Goal: Transaction & Acquisition: Purchase product/service

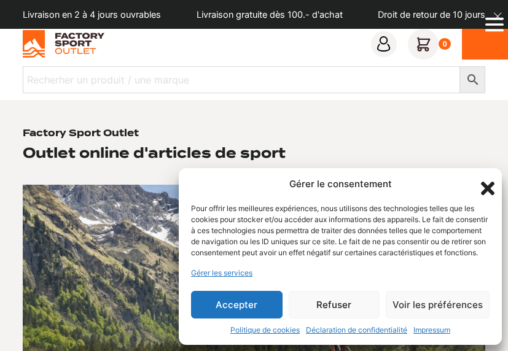
click at [238, 301] on button "Accepter" at bounding box center [236, 305] width 91 height 28
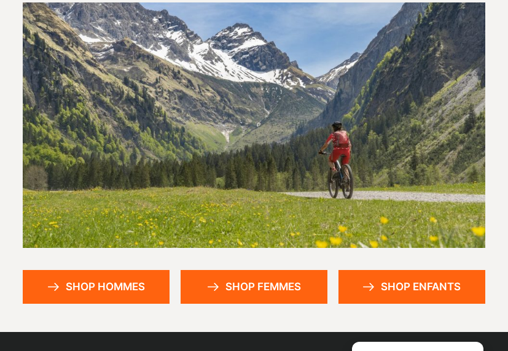
scroll to position [184, 0]
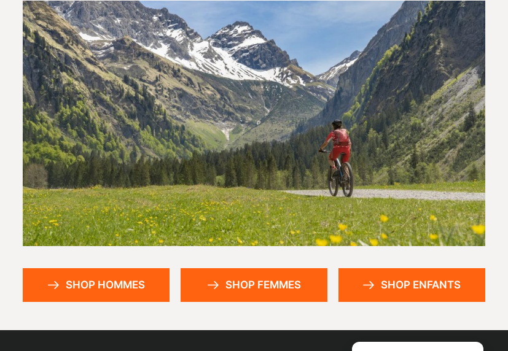
click at [232, 289] on link "Shop femmes" at bounding box center [253, 285] width 147 height 34
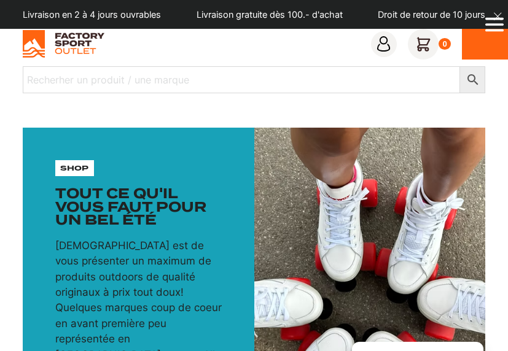
scroll to position [555, 0]
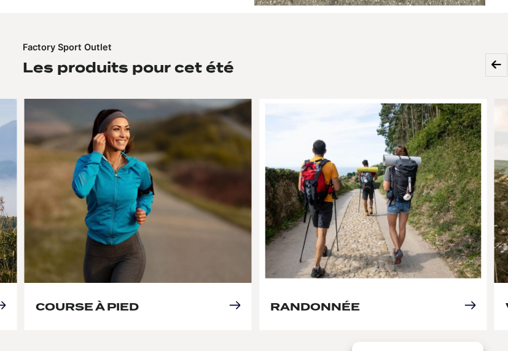
click at [351, 301] on link "Randonnée" at bounding box center [315, 307] width 90 height 12
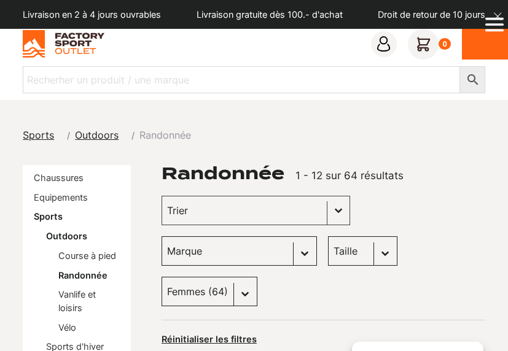
click at [328, 250] on select "Taille S (10) M (10) L (2) XL (3) 43 (1) 45.5 (0) 37.5 (2) 40.5 (0) 41 (0) 42 (…" at bounding box center [362, 250] width 69 height 29
select select "m"
click at [328, 236] on select "Taille S (10) M (10) L (2) XL (3) 43 (1) 45.5 (0) 37.5 (2) 40.5 (0) 41 (0) 42 (…" at bounding box center [362, 250] width 69 height 29
click at [327, 215] on button "Basculer la liste" at bounding box center [338, 210] width 22 height 28
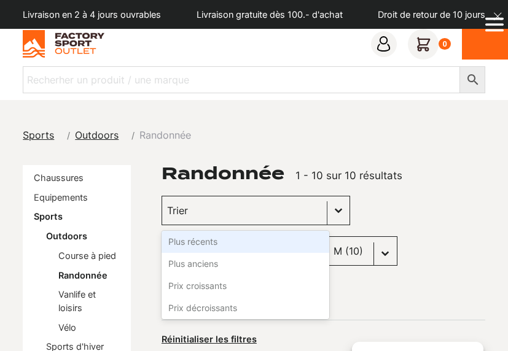
click at [327, 215] on button "Basculer la liste" at bounding box center [338, 210] width 22 height 28
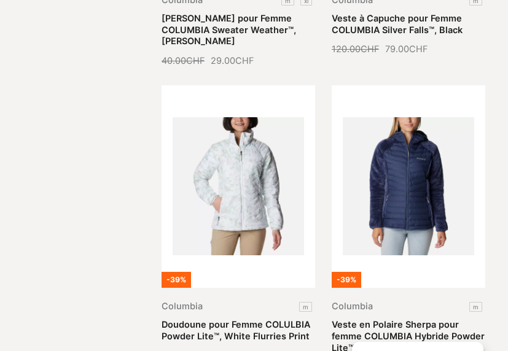
scroll to position [614, 0]
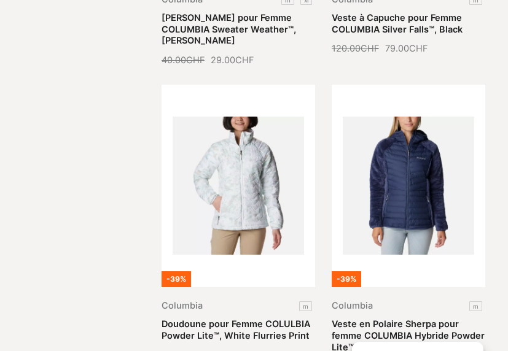
select select
